Goal: Share content: Share content

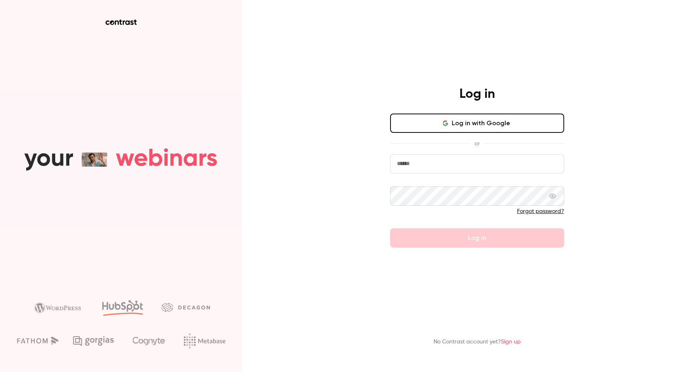
click at [463, 122] on button "Log in with Google" at bounding box center [477, 123] width 174 height 19
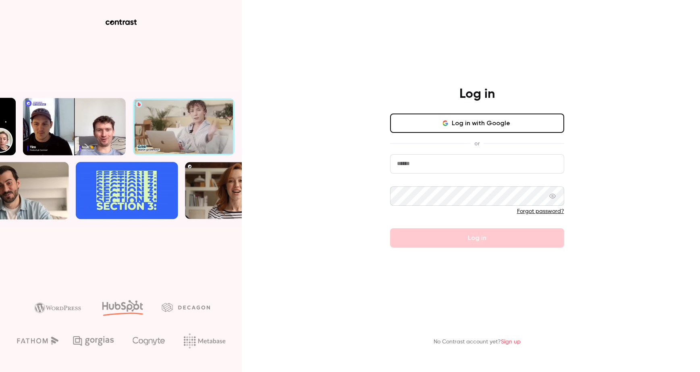
click at [497, 126] on button "Log in with Google" at bounding box center [477, 123] width 174 height 19
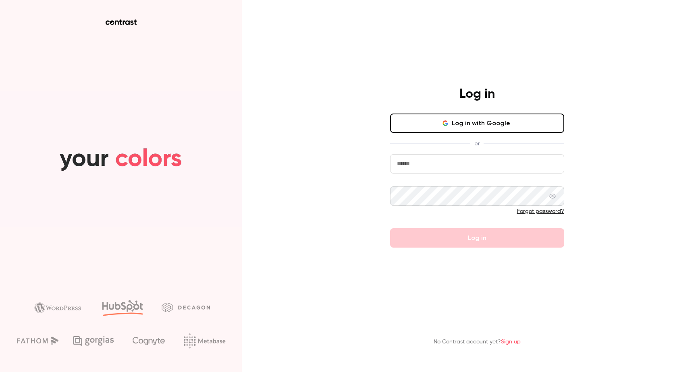
click at [457, 166] on input "email" at bounding box center [477, 163] width 174 height 19
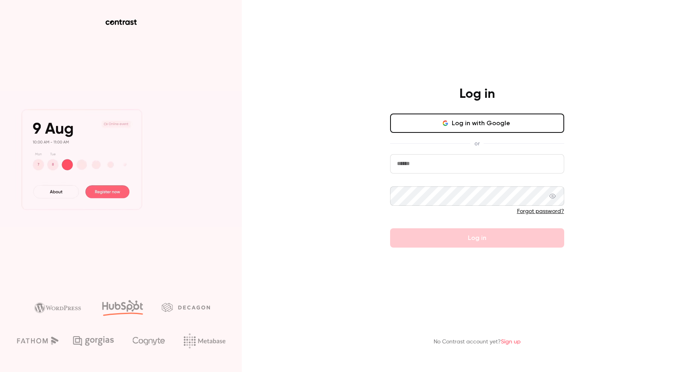
click at [430, 164] on input "email" at bounding box center [477, 163] width 174 height 19
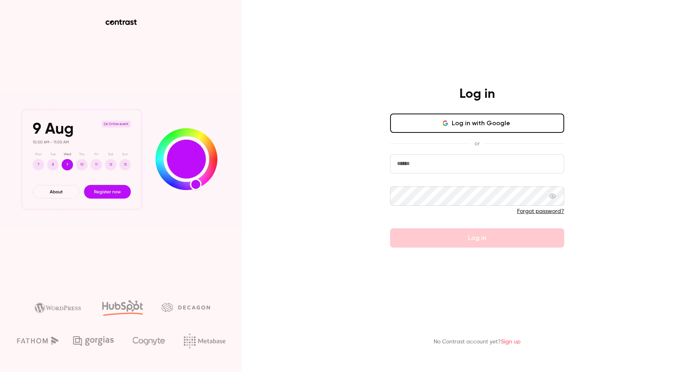
click at [429, 164] on input "email" at bounding box center [477, 163] width 174 height 19
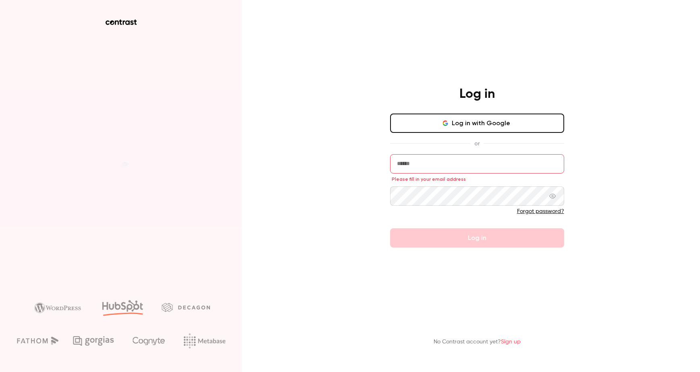
click at [464, 128] on button "Log in with Google" at bounding box center [477, 123] width 174 height 19
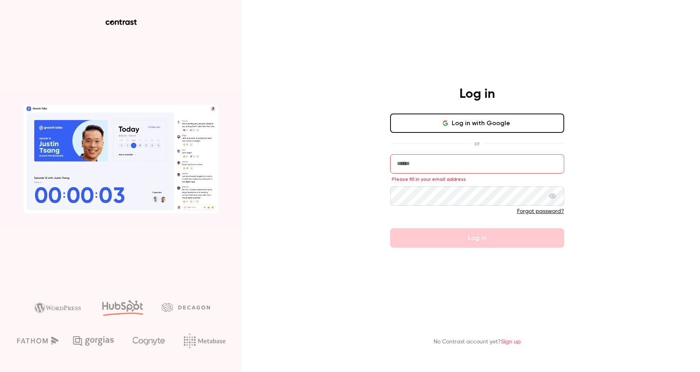
click at [447, 167] on input "email" at bounding box center [477, 163] width 174 height 19
click at [411, 165] on input "email" at bounding box center [477, 163] width 174 height 19
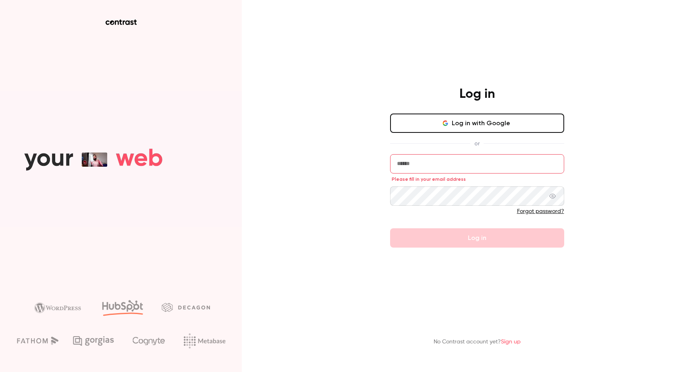
click at [406, 164] on input "email" at bounding box center [477, 163] width 174 height 19
click at [418, 163] on input "email" at bounding box center [477, 163] width 174 height 19
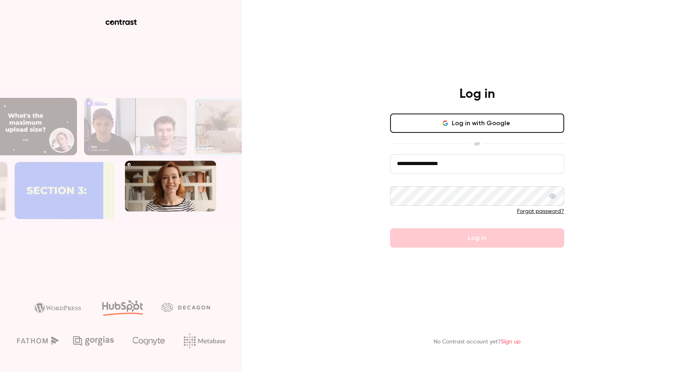
type input "**********"
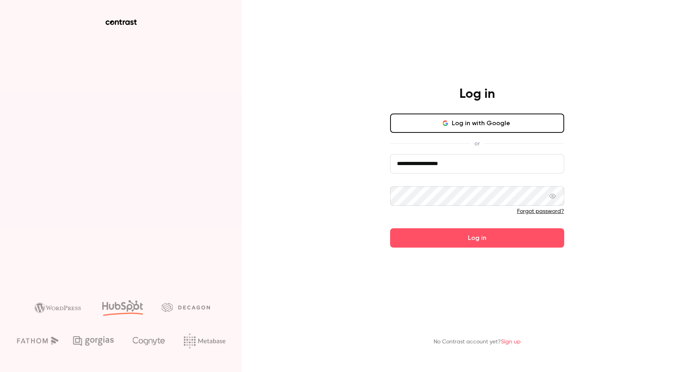
click at [549, 198] on icon at bounding box center [552, 196] width 6 height 6
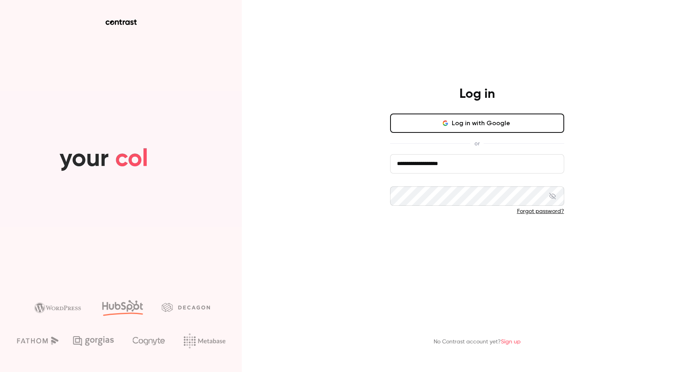
click at [457, 240] on button "Log in" at bounding box center [477, 238] width 174 height 19
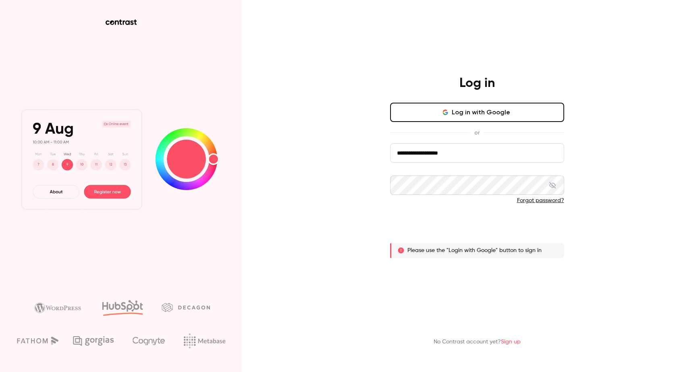
click at [474, 227] on button "Log in" at bounding box center [477, 227] width 174 height 19
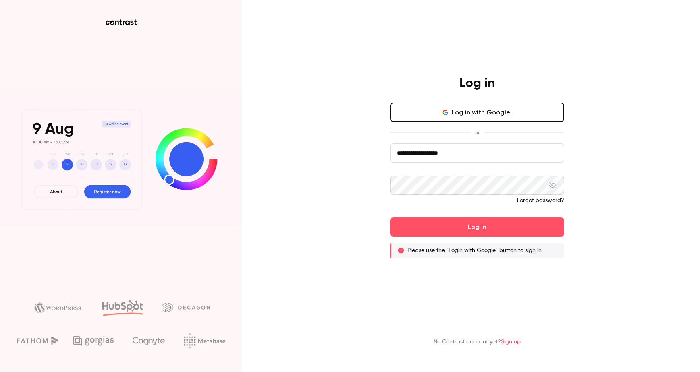
click at [473, 110] on button "Log in with Google" at bounding box center [477, 112] width 174 height 19
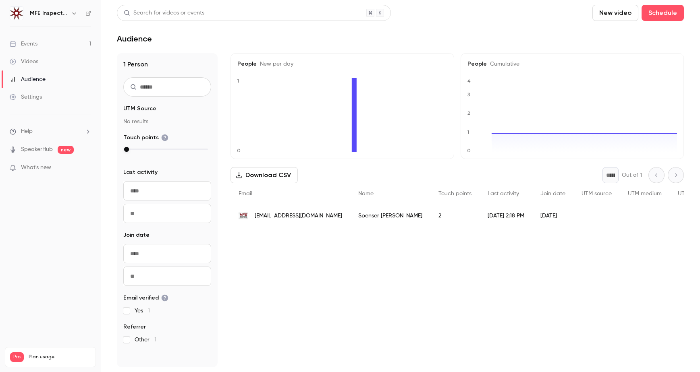
click at [33, 42] on div "Events" at bounding box center [24, 44] width 28 height 8
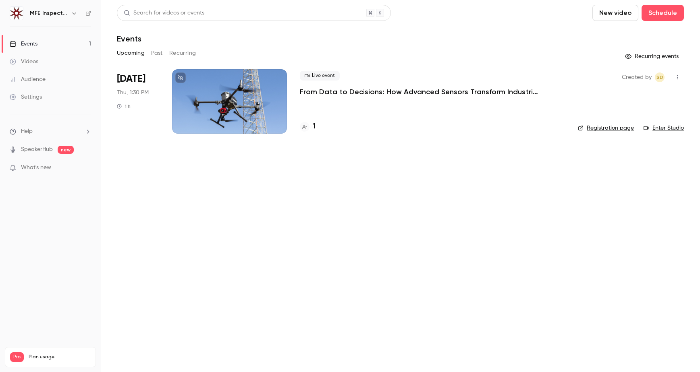
click at [392, 93] on p "From Data to Decisions: How Advanced Sensors Transform Industrial Inspections" at bounding box center [421, 92] width 242 height 10
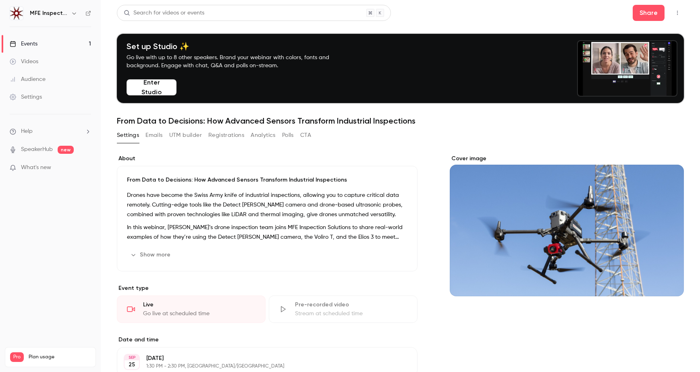
click at [154, 136] on button "Emails" at bounding box center [153, 135] width 17 height 13
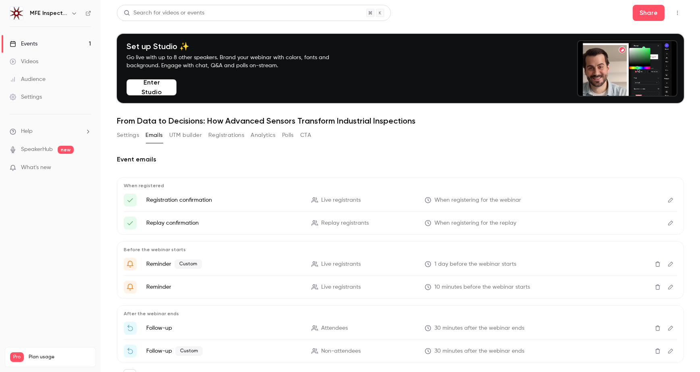
click at [129, 138] on button "Settings" at bounding box center [128, 135] width 22 height 13
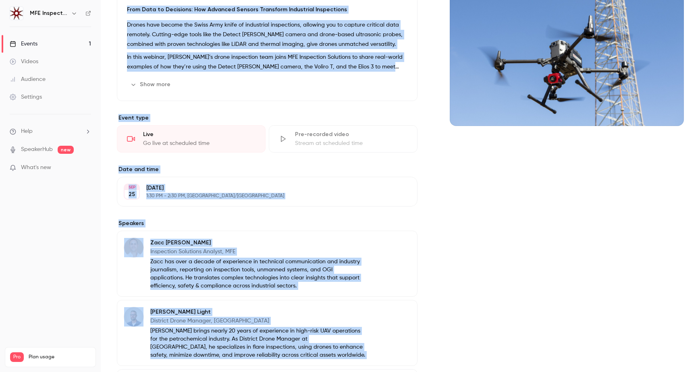
scroll to position [389, 0]
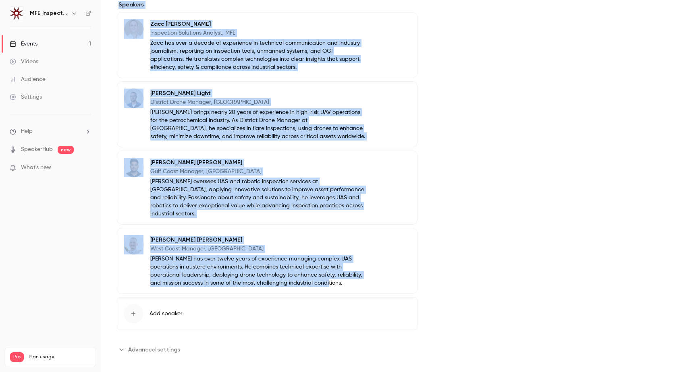
drag, startPoint x: 116, startPoint y: 118, endPoint x: 354, endPoint y: 276, distance: 284.9
click at [354, 276] on main "Search for videos or events Share Set up Studio ✨ Go live with up to 8 other sp…" at bounding box center [400, 186] width 599 height 372
copy div "Lore Ipsu do Sitametco: Adi Elitsedd Eiusmod Temporinc Utlaboreet Doloremagna A…"
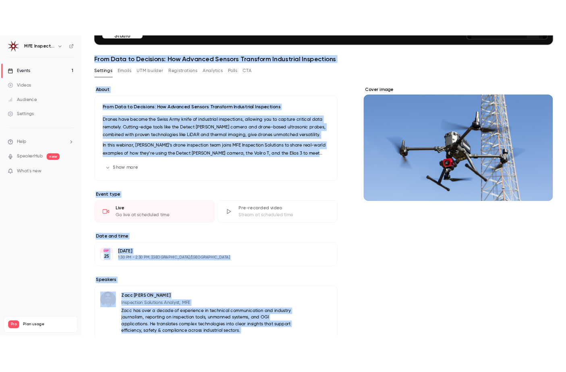
scroll to position [92, 0]
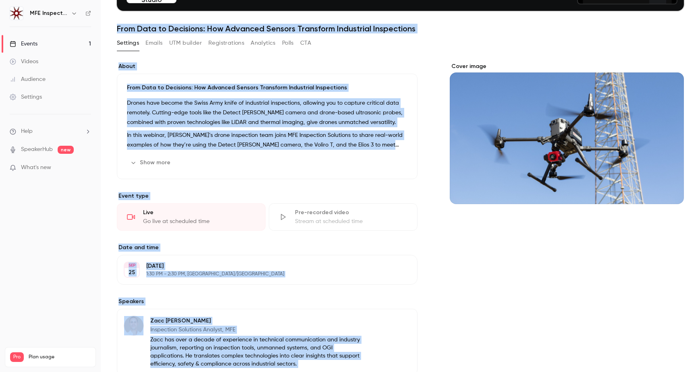
click at [195, 116] on p "Drones have become the Swiss Army knife of industrial inspections, allowing you…" at bounding box center [267, 112] width 281 height 29
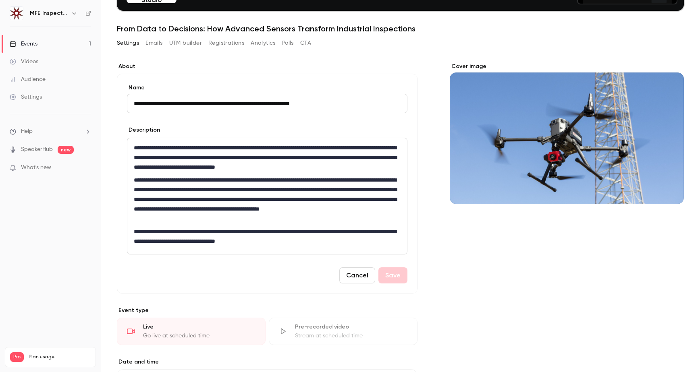
click at [220, 123] on form "**********" at bounding box center [267, 184] width 281 height 200
click at [349, 278] on button "Cancel" at bounding box center [357, 276] width 36 height 16
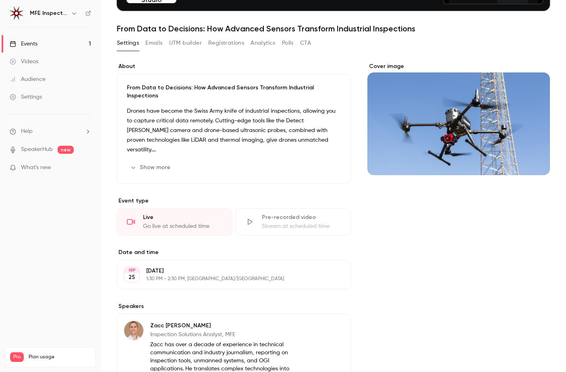
click at [152, 162] on button "Show more" at bounding box center [151, 167] width 48 height 13
click at [152, 162] on p "In this webinar, [PERSON_NAME]’s drone inspection team joins MFE Inspection Sol…" at bounding box center [234, 163] width 214 height 10
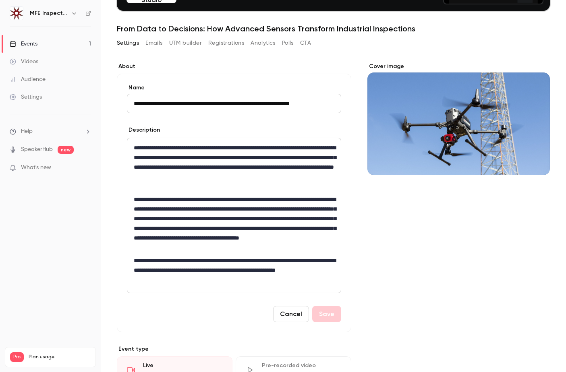
scroll to position [0, 6]
click at [148, 162] on p "**********" at bounding box center [234, 167] width 201 height 48
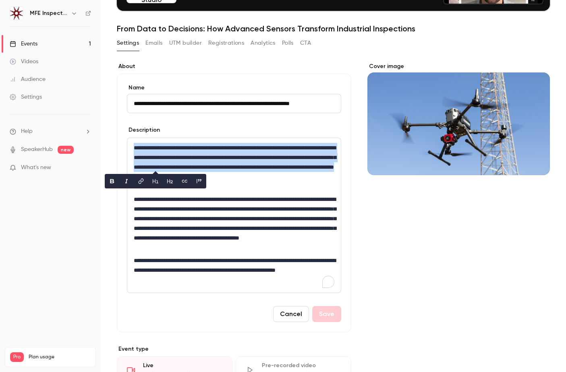
click at [148, 162] on p "**********" at bounding box center [234, 167] width 201 height 48
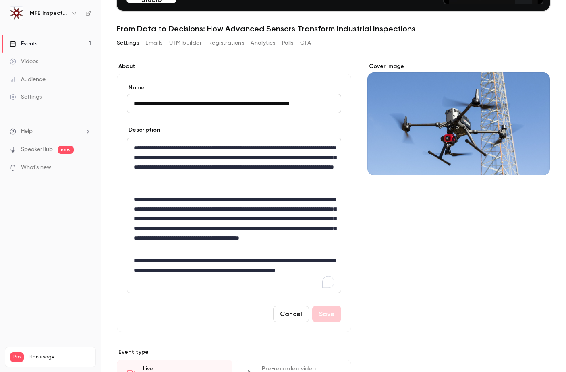
click at [166, 280] on p "**********" at bounding box center [234, 270] width 201 height 29
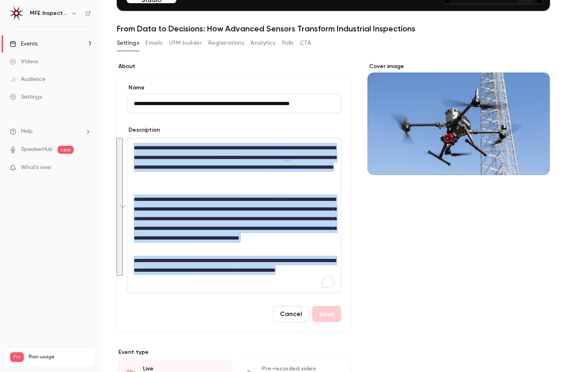
drag, startPoint x: 177, startPoint y: 279, endPoint x: 131, endPoint y: 145, distance: 142.0
click at [131, 145] on div "**********" at bounding box center [234, 215] width 214 height 155
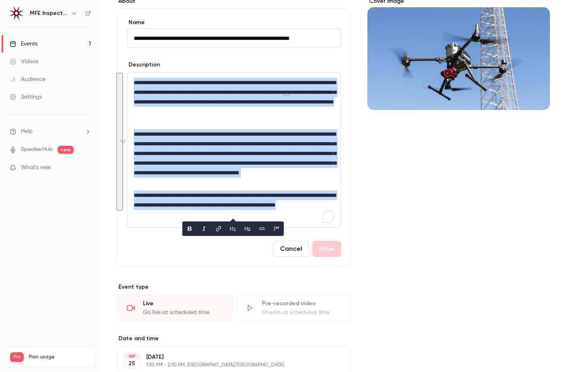
scroll to position [159, 0]
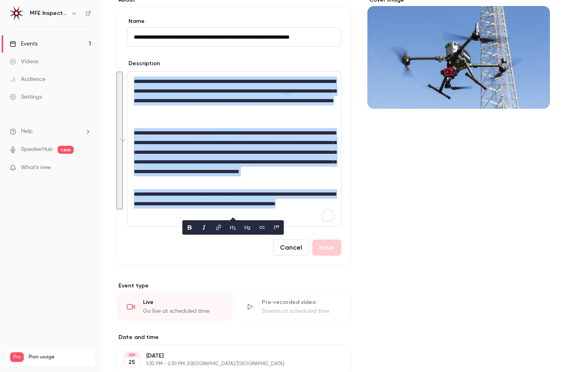
copy div "**********"
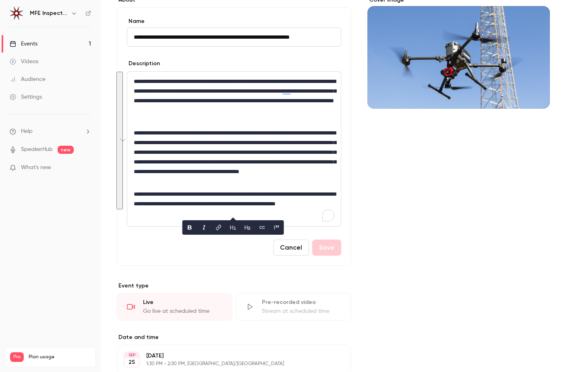
click at [556, 241] on main "**********" at bounding box center [333, 186] width 465 height 372
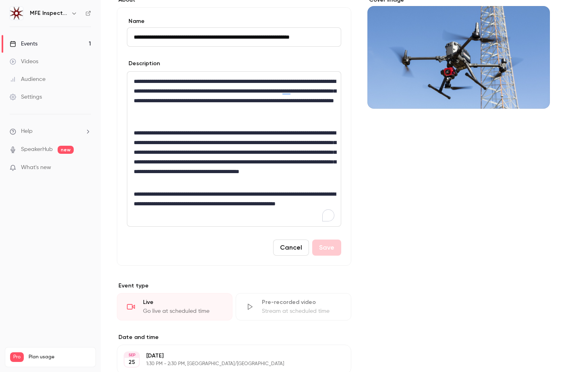
click at [283, 247] on button "Cancel" at bounding box center [291, 248] width 36 height 16
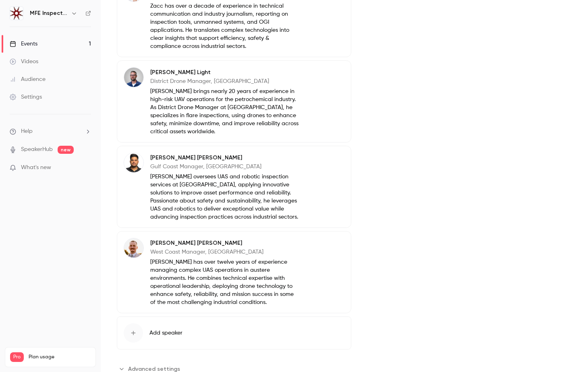
scroll to position [0, 0]
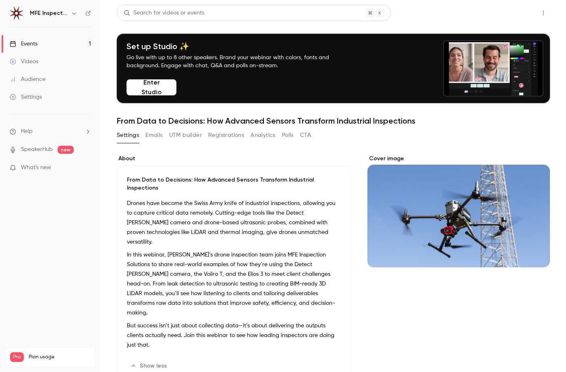
click at [519, 15] on button "Share" at bounding box center [515, 13] width 32 height 16
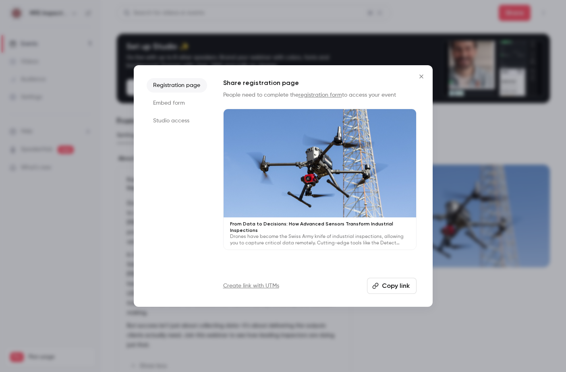
click at [392, 292] on button "Copy link" at bounding box center [392, 286] width 50 height 16
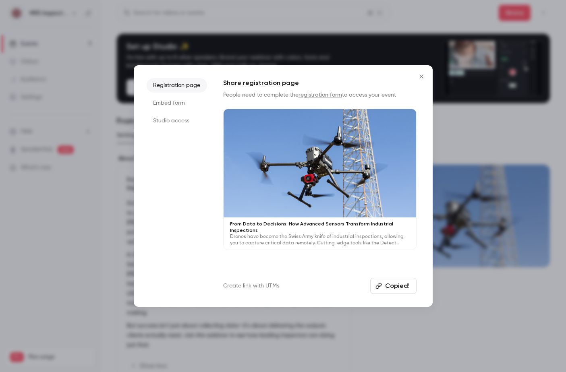
click at [261, 288] on link "Create link with UTMs" at bounding box center [251, 286] width 56 height 8
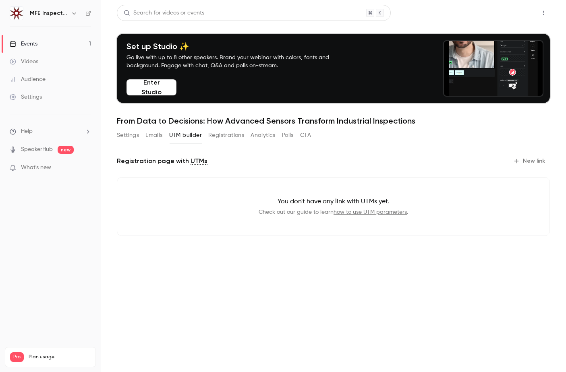
click at [518, 12] on button "Share" at bounding box center [515, 13] width 32 height 16
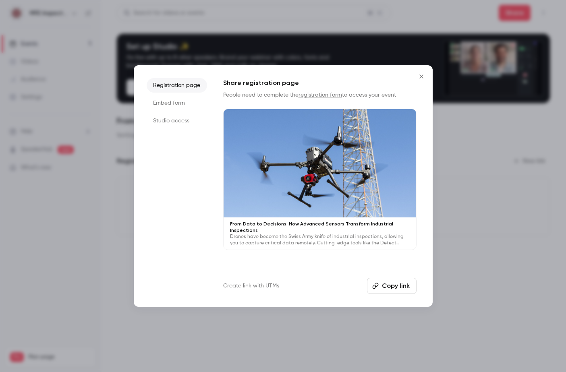
click at [396, 290] on button "Copy link" at bounding box center [392, 286] width 50 height 16
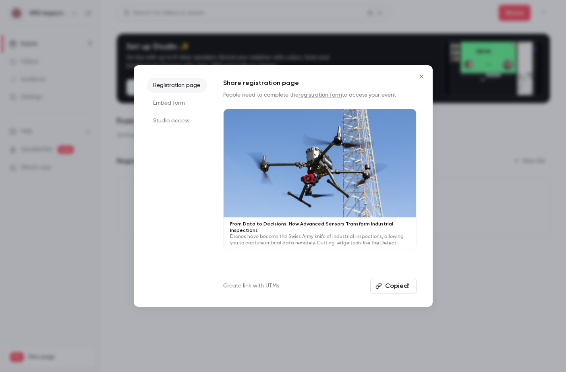
click at [469, 33] on div at bounding box center [283, 186] width 566 height 372
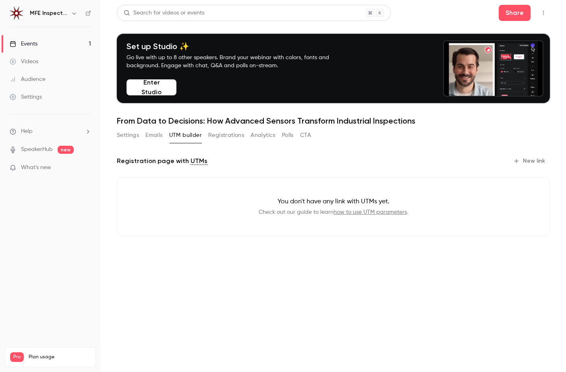
click at [535, 158] on button "New link" at bounding box center [530, 161] width 40 height 13
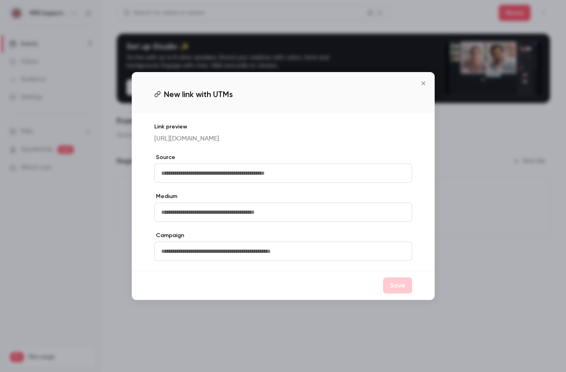
click at [290, 178] on input "text" at bounding box center [283, 173] width 258 height 19
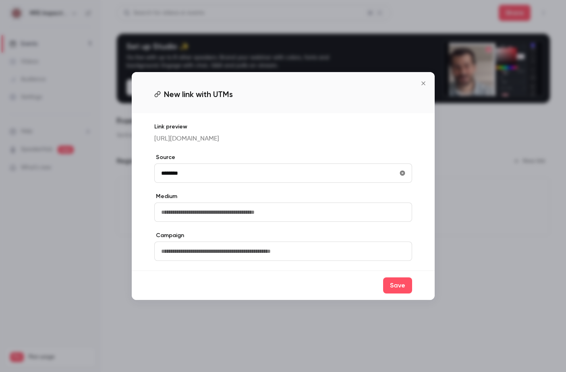
type input "********"
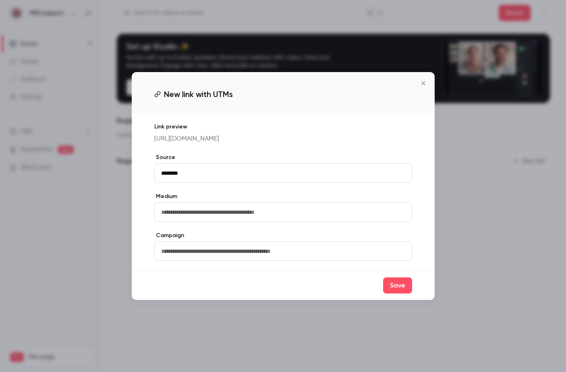
click at [246, 218] on input "text" at bounding box center [283, 212] width 258 height 19
type input "*"
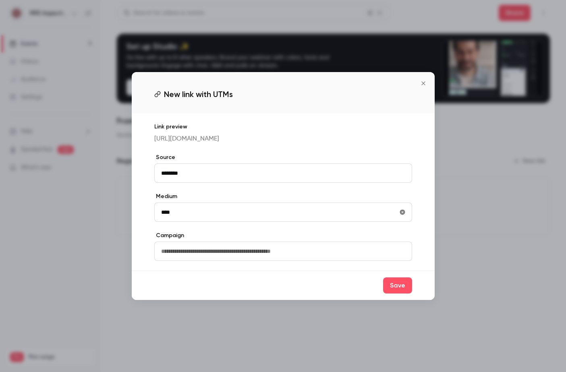
type input "****"
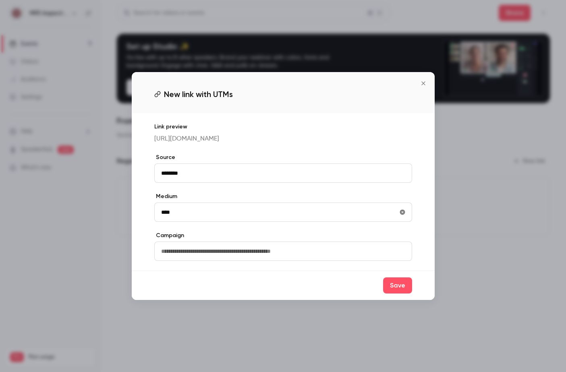
click at [239, 259] on input "text" at bounding box center [283, 251] width 258 height 19
type input "**********"
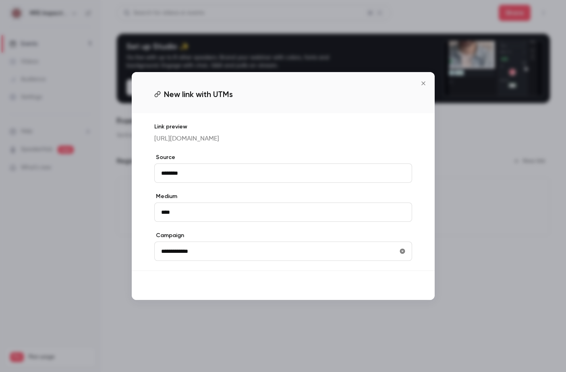
click at [391, 294] on button "Save" at bounding box center [397, 286] width 29 height 16
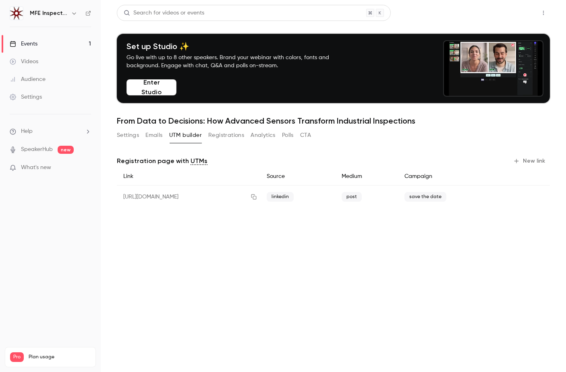
click at [516, 6] on button "Share" at bounding box center [515, 13] width 32 height 16
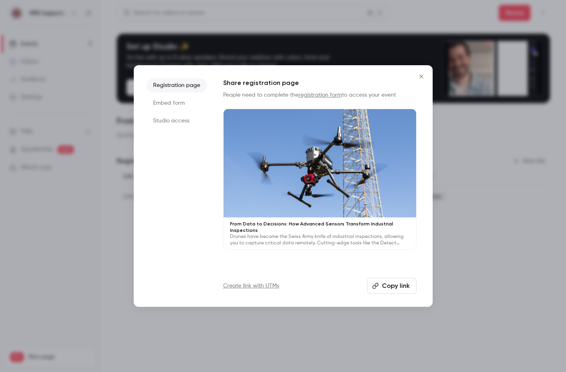
click at [397, 286] on button "Copy link" at bounding box center [392, 286] width 50 height 16
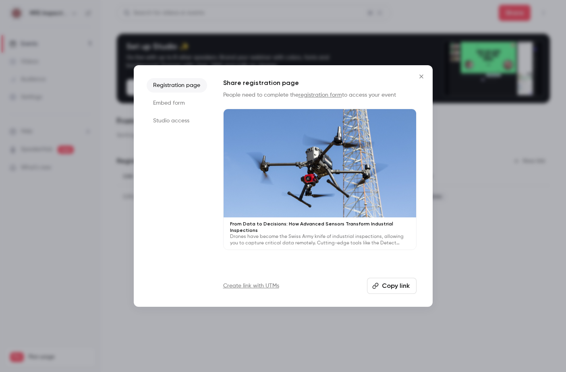
click at [326, 95] on link "registration form" at bounding box center [321, 95] width 44 height 6
